Goal: Browse casually

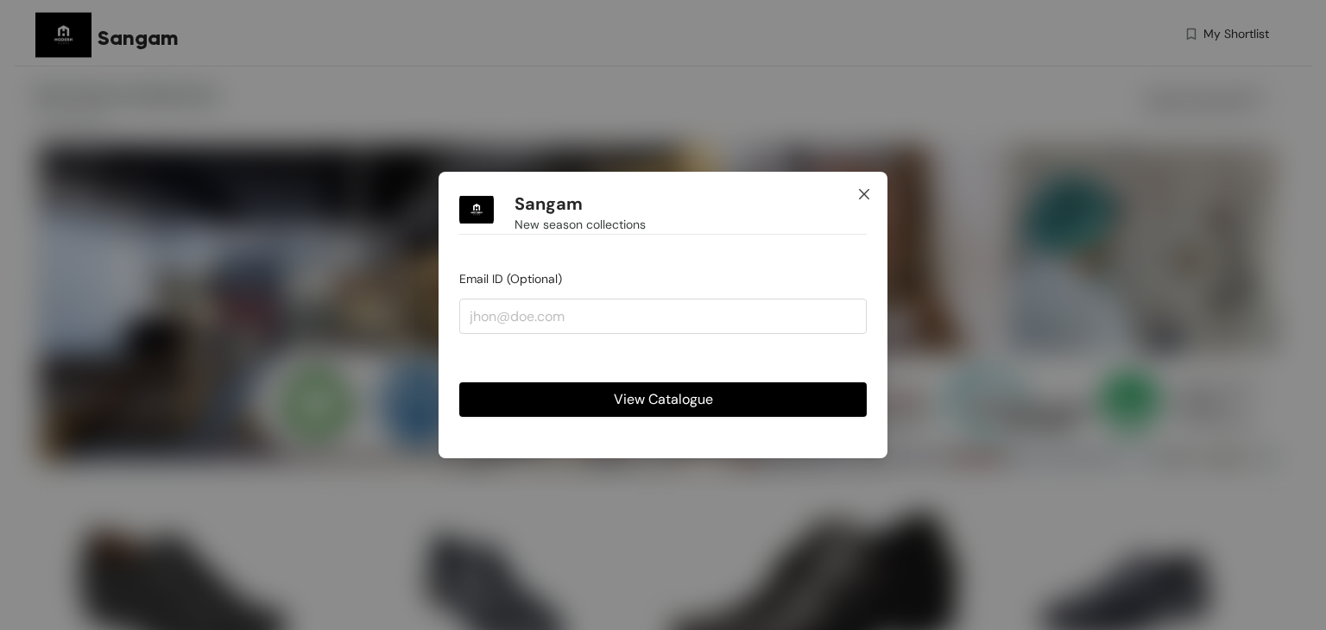
click at [856, 203] on span "Close" at bounding box center [864, 195] width 47 height 47
click at [860, 204] on span "Close" at bounding box center [864, 195] width 47 height 47
